Goal: Information Seeking & Learning: Learn about a topic

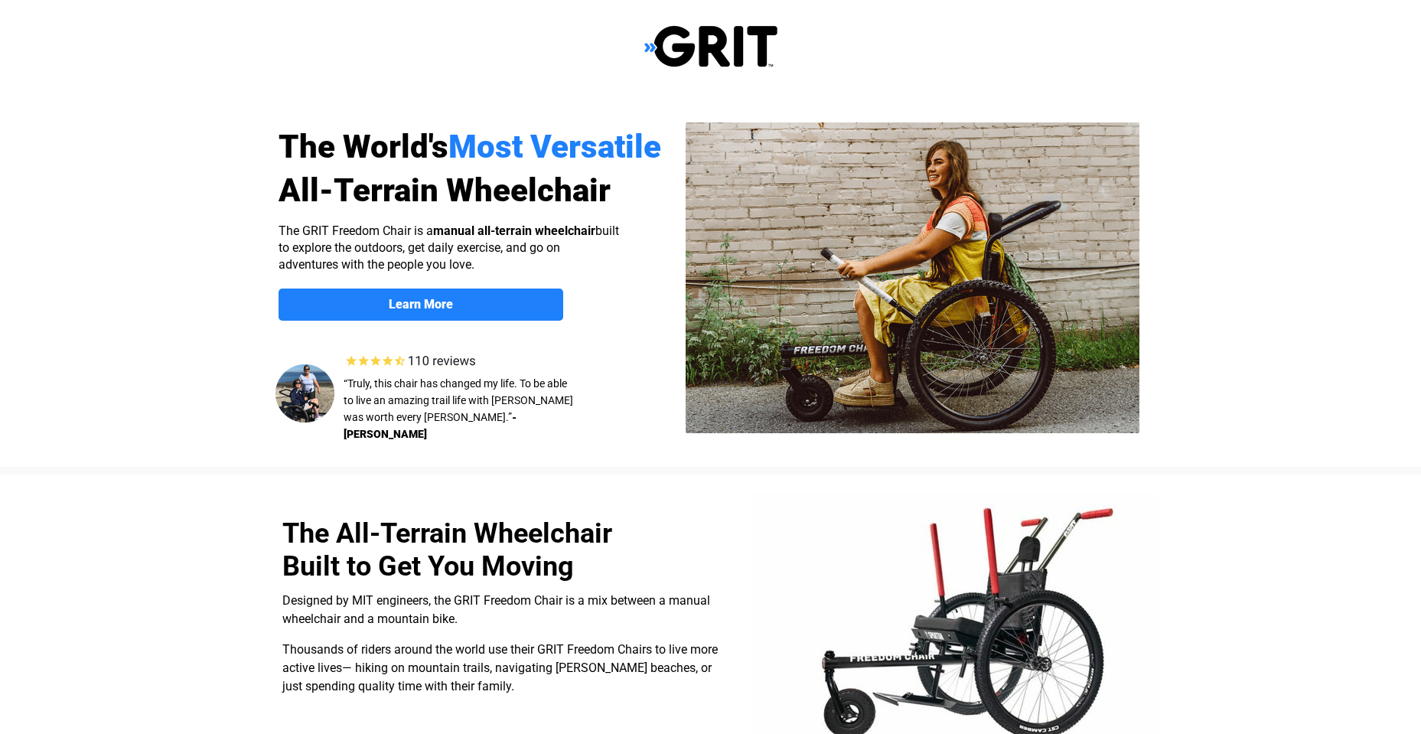
select select "US"
click at [913, 297] on img at bounding box center [913, 277] width 454 height 311
click at [409, 294] on link "Learn More" at bounding box center [421, 304] width 285 height 32
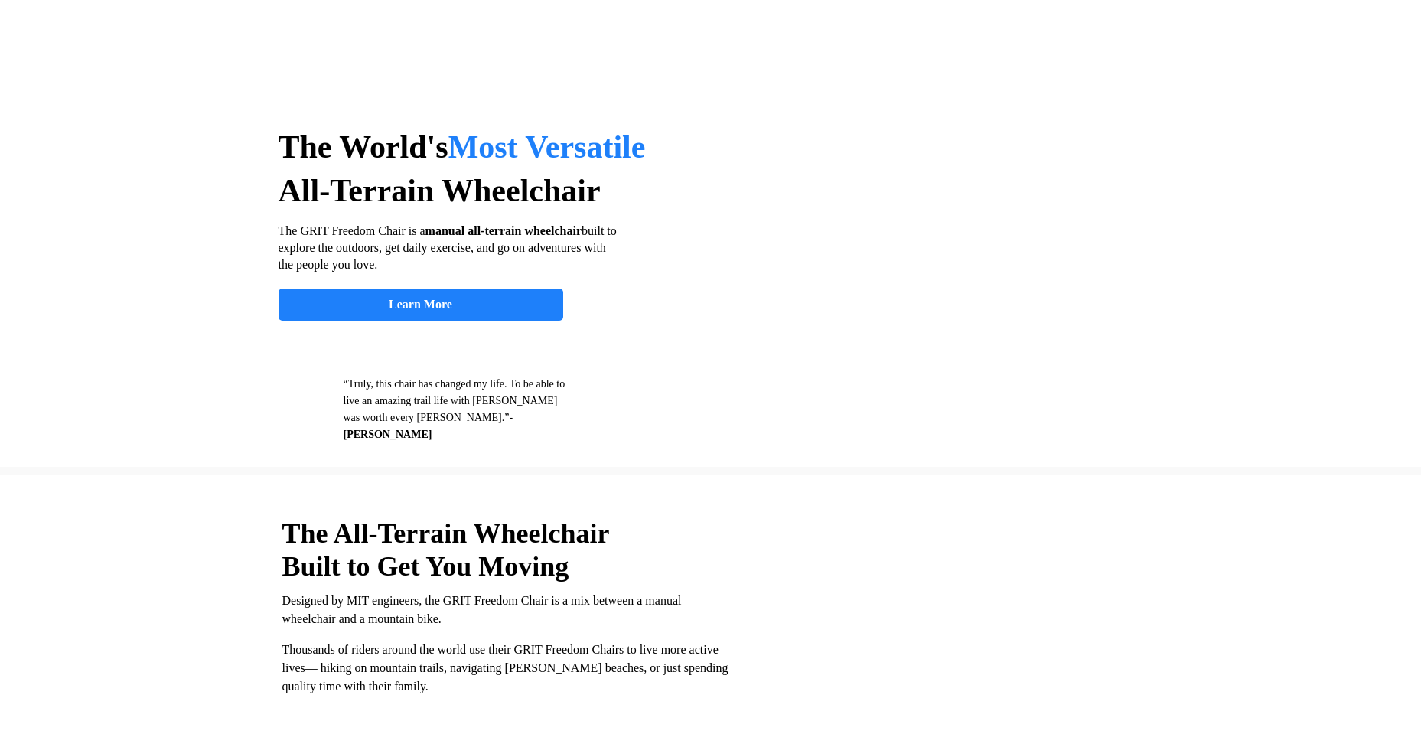
scroll to position [1187, 0]
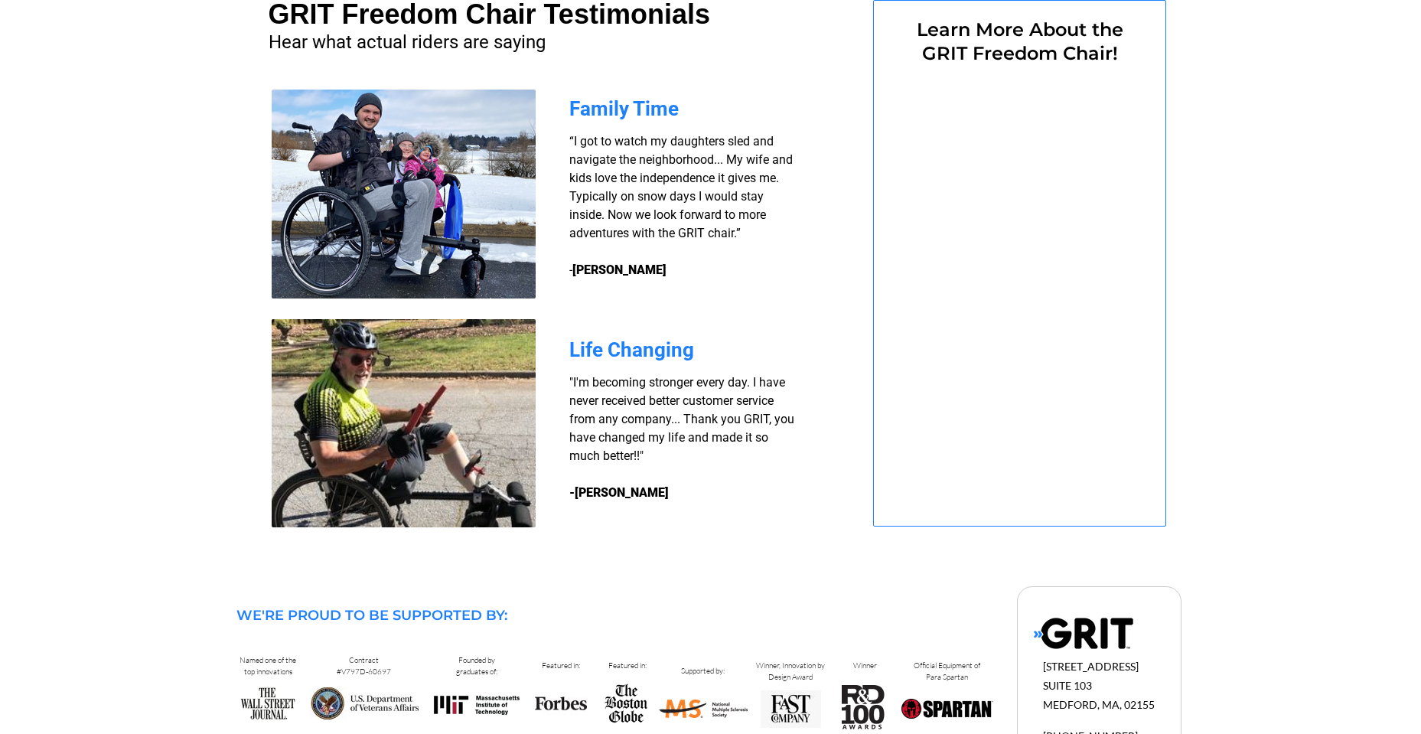
select select "US"
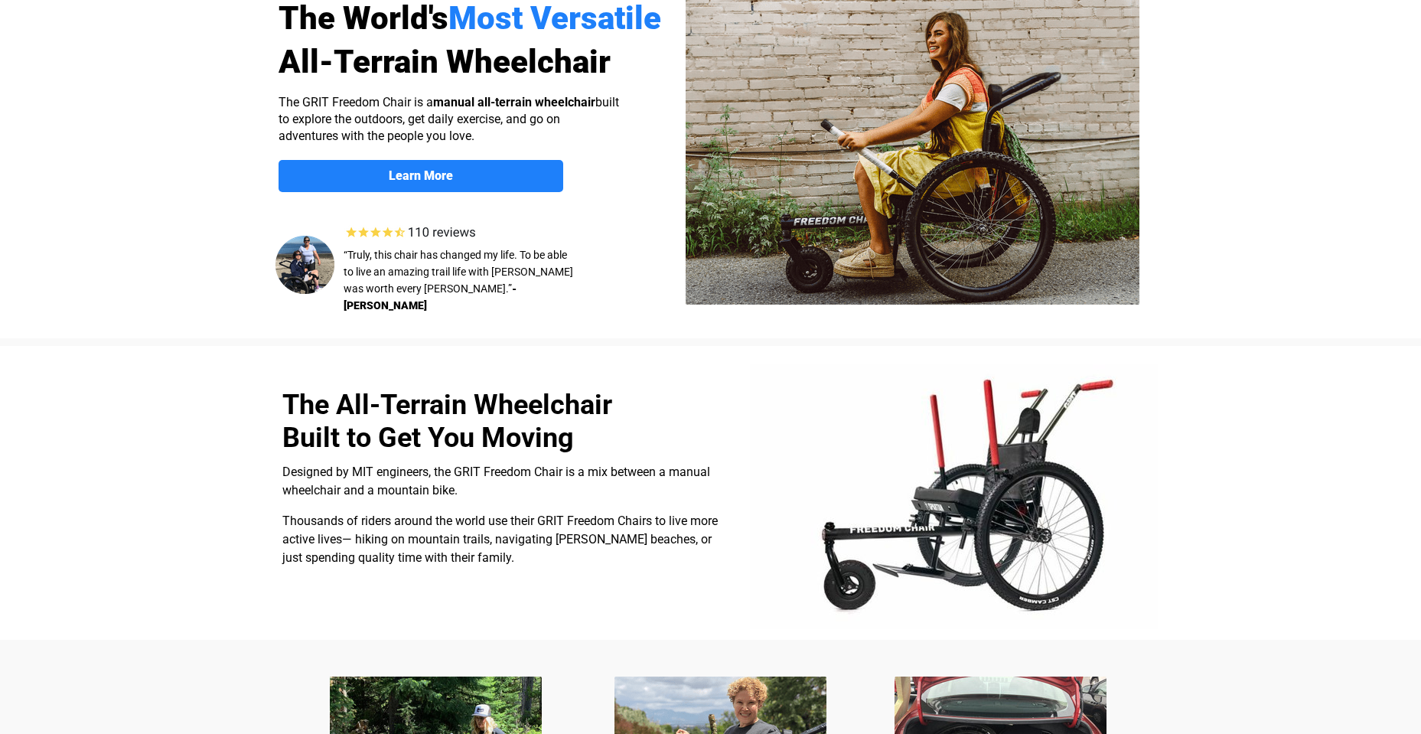
scroll to position [0, 0]
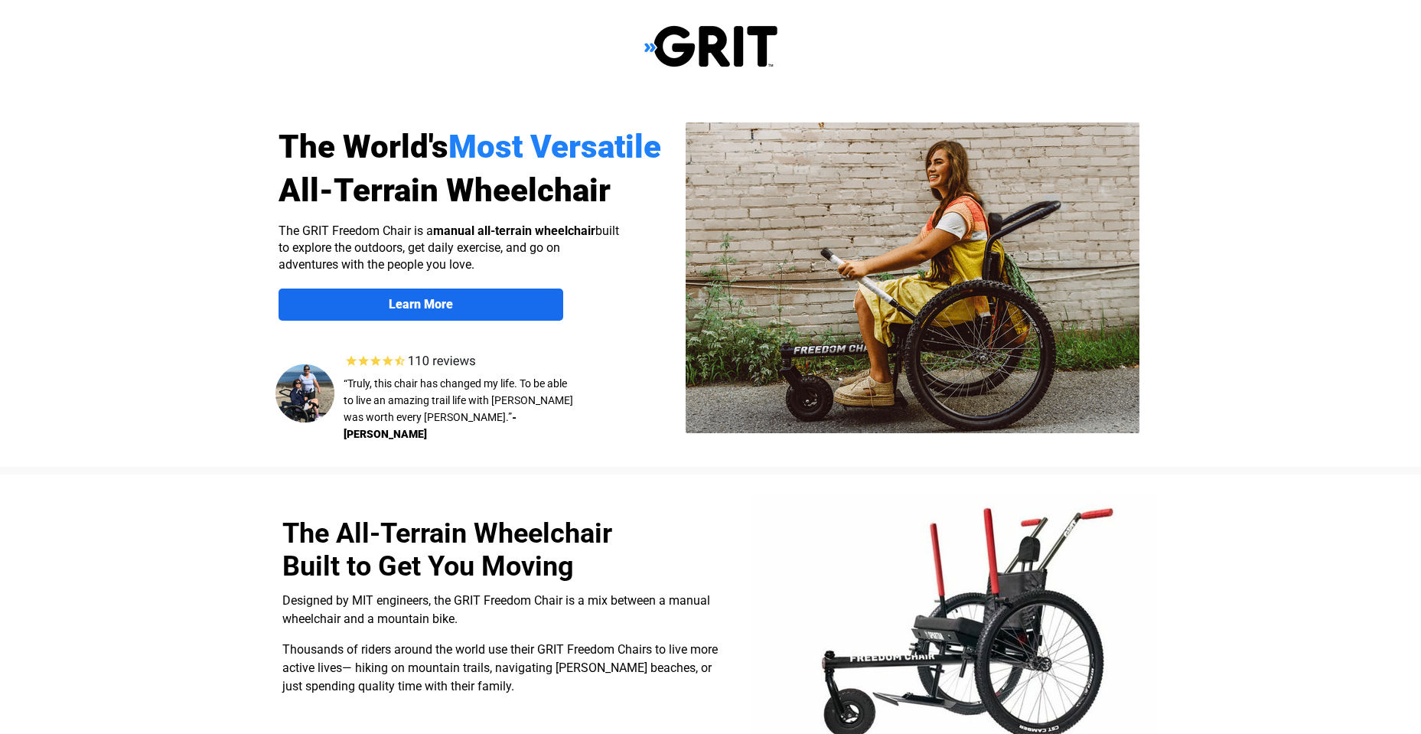
click at [393, 306] on strong "Learn More" at bounding box center [421, 304] width 64 height 15
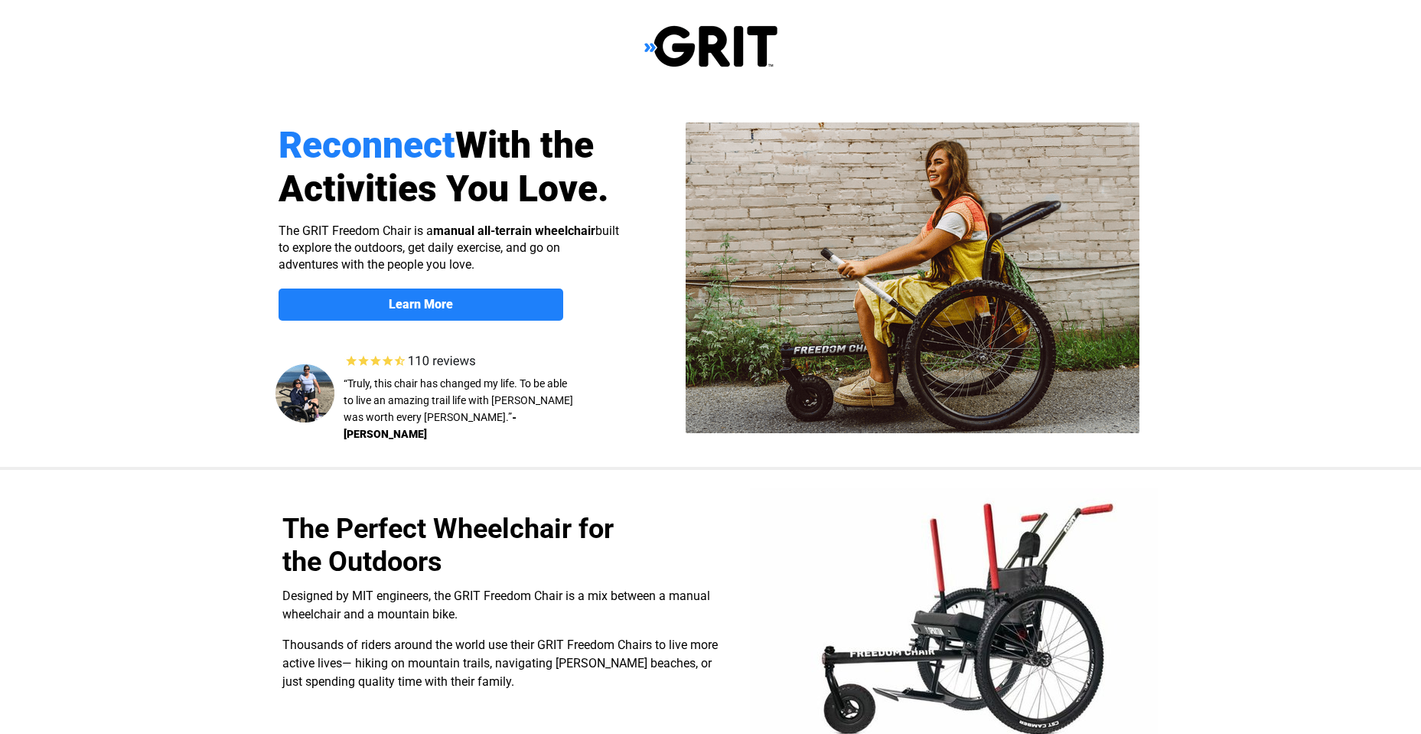
select select "US"
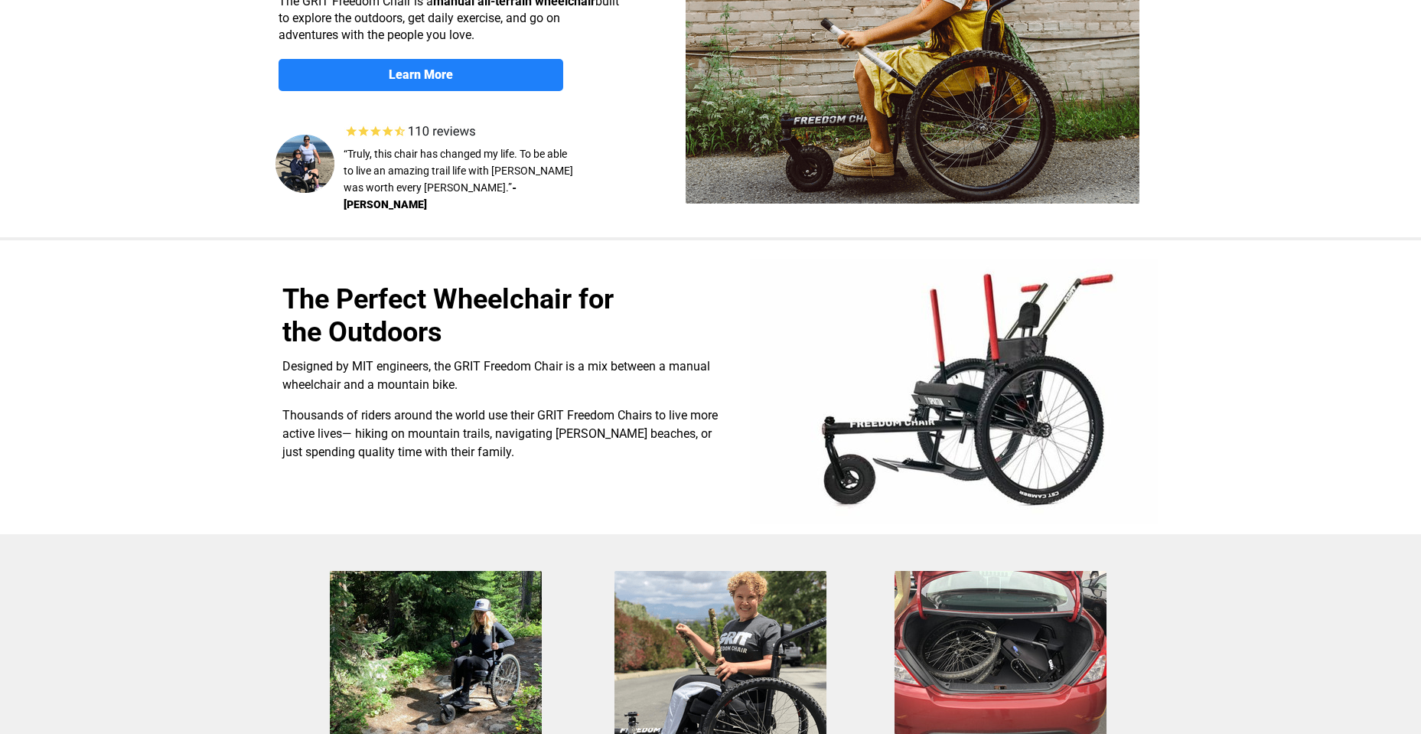
scroll to position [459, 0]
